Goal: Go to known website: Access a specific website the user already knows

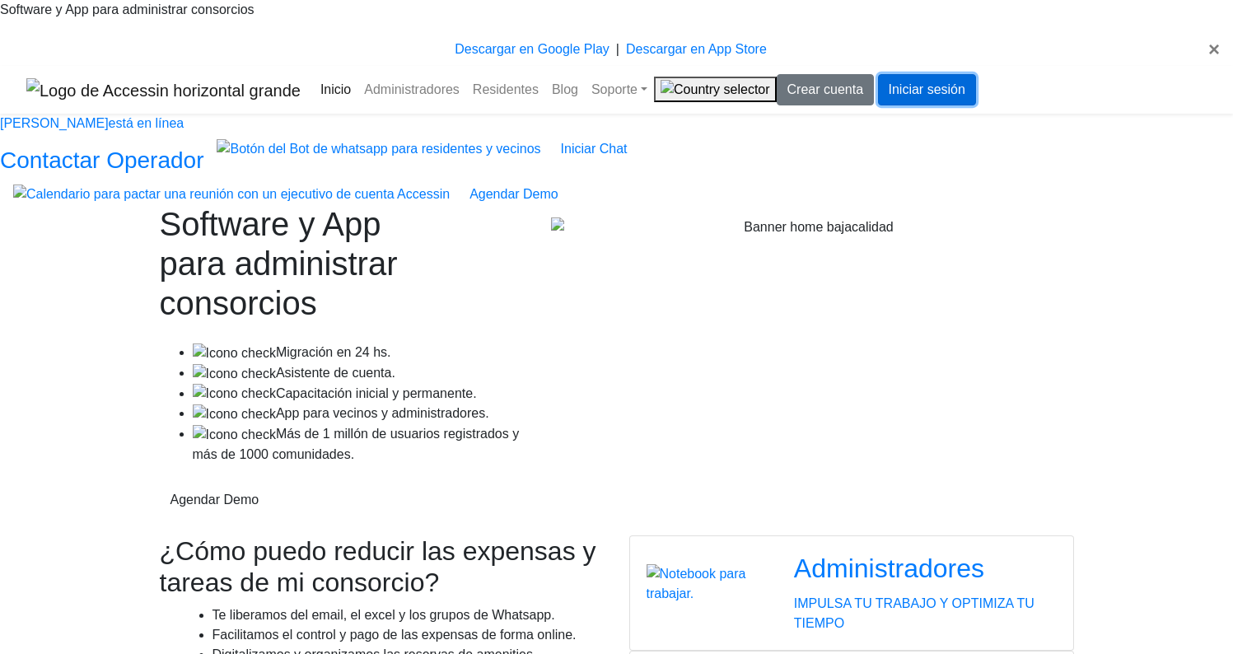
click at [976, 74] on link "Iniciar sesión" at bounding box center [927, 89] width 98 height 31
click at [976, 83] on link "Iniciar sesión" at bounding box center [927, 89] width 98 height 31
